Goal: Information Seeking & Learning: Learn about a topic

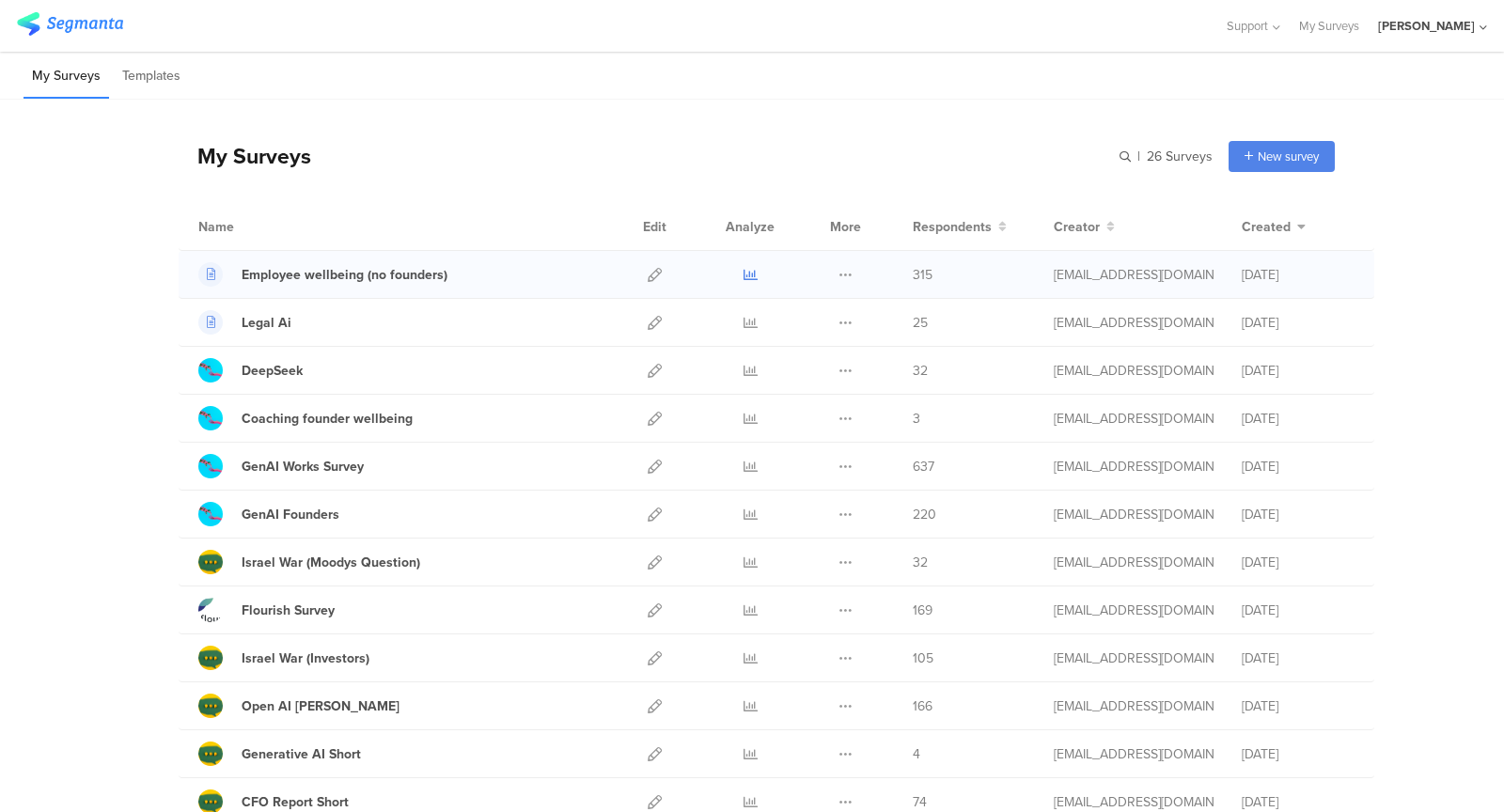
click at [746, 273] on icon at bounding box center [751, 275] width 14 height 14
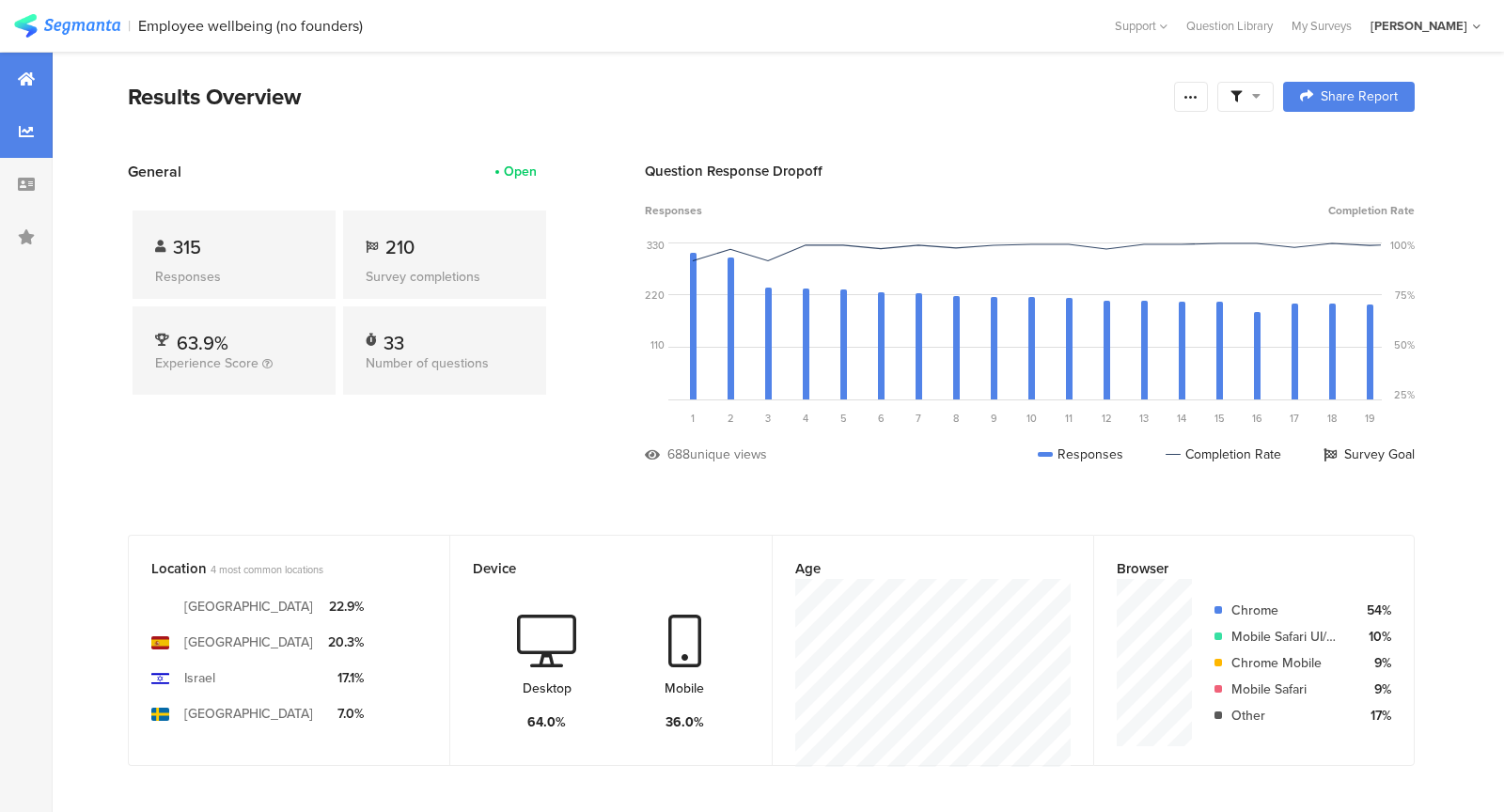
click at [25, 146] on div at bounding box center [26, 132] width 53 height 53
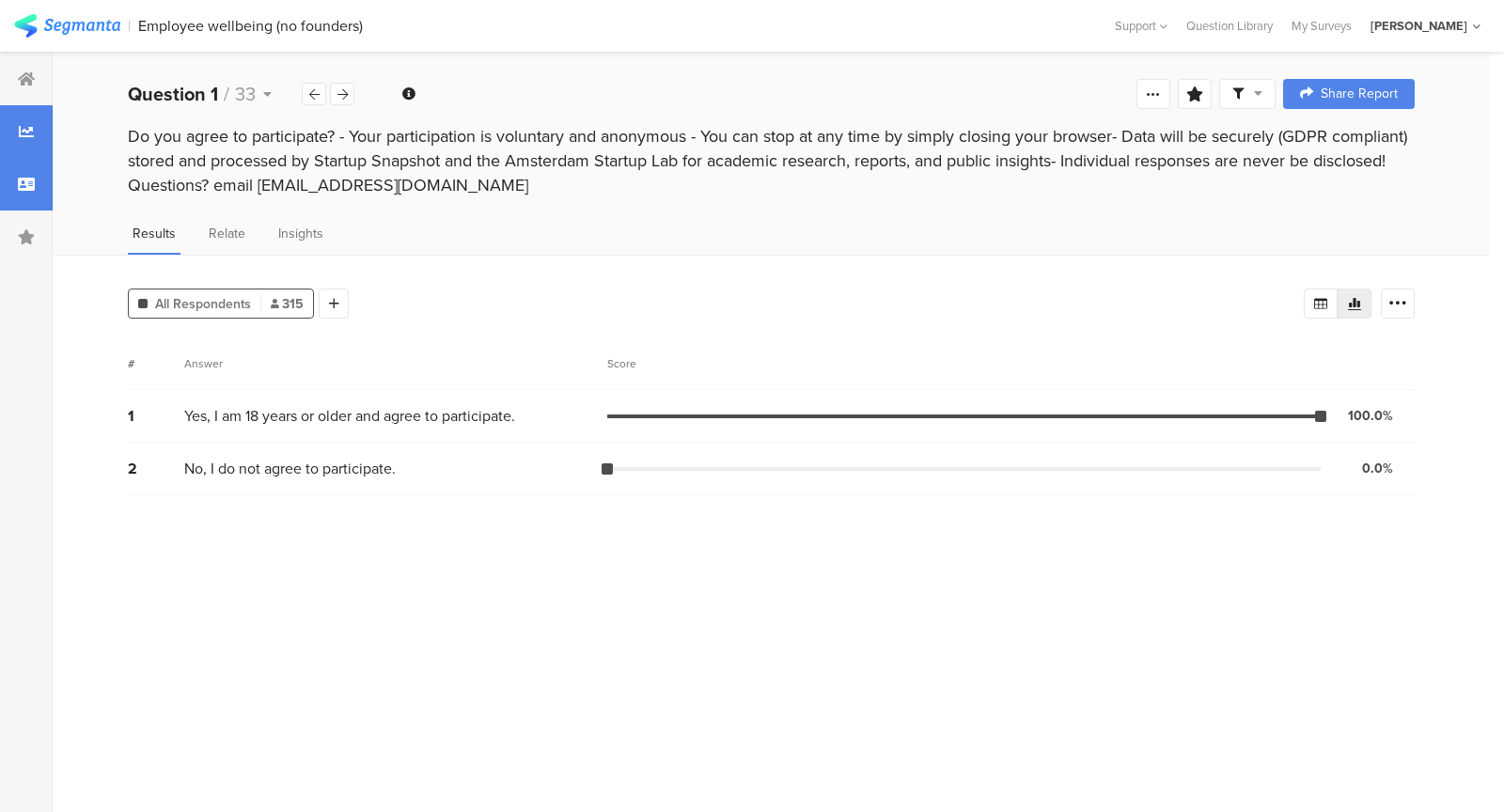
click at [15, 189] on div at bounding box center [26, 183] width 53 height 53
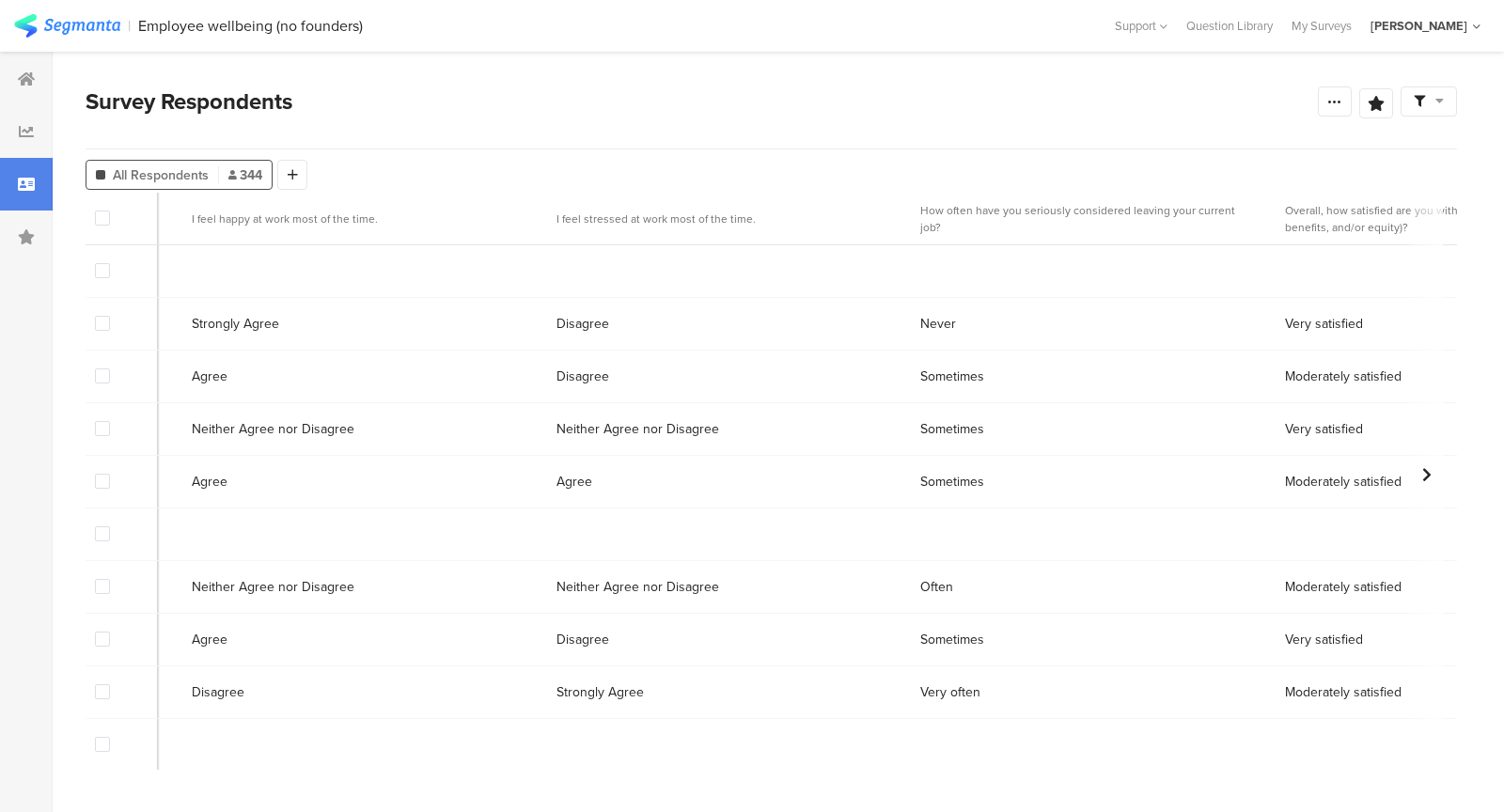
scroll to position [0, 3110]
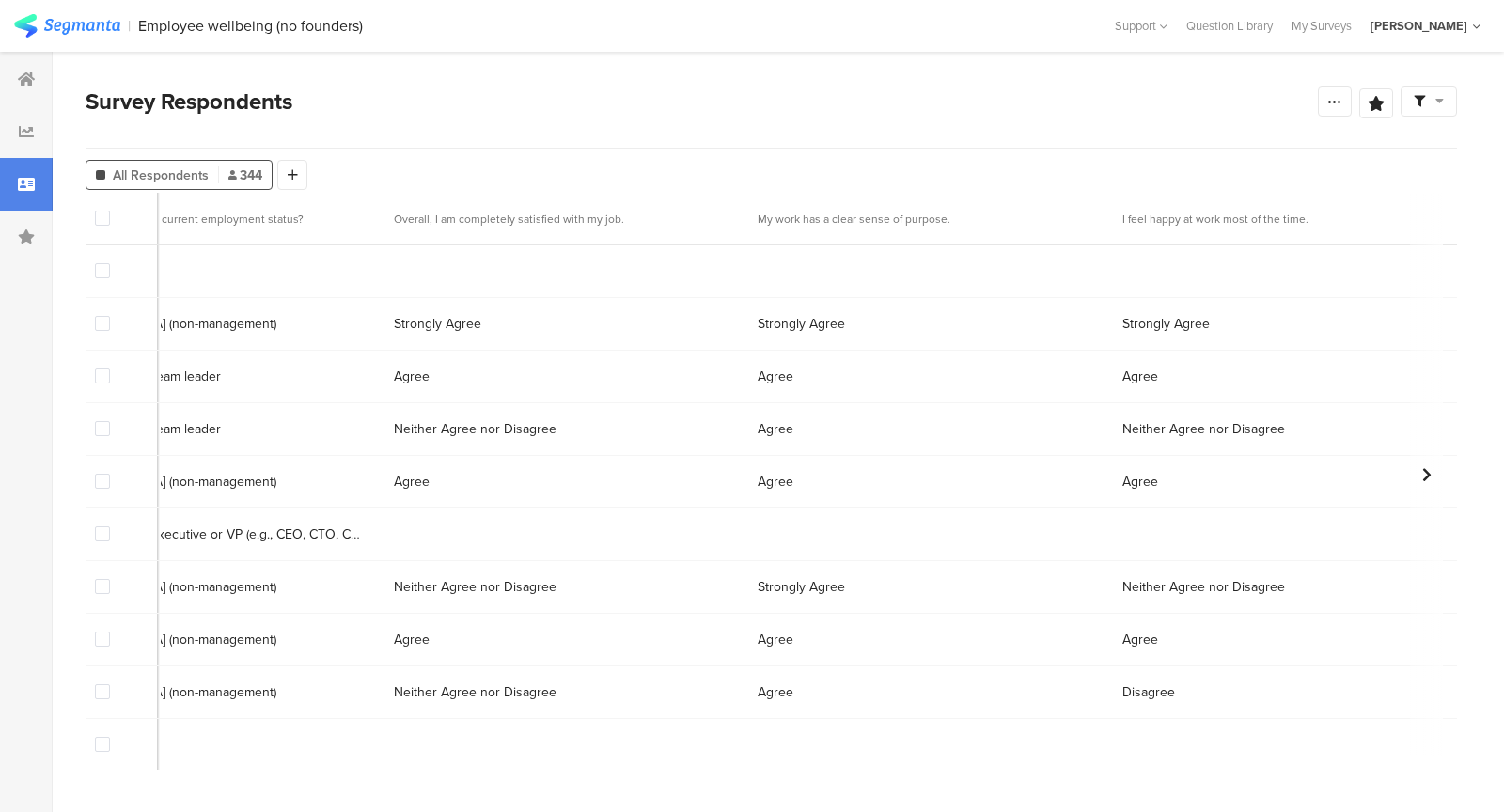
click at [10, 82] on div at bounding box center [26, 79] width 53 height 53
